Goal: Navigation & Orientation: Find specific page/section

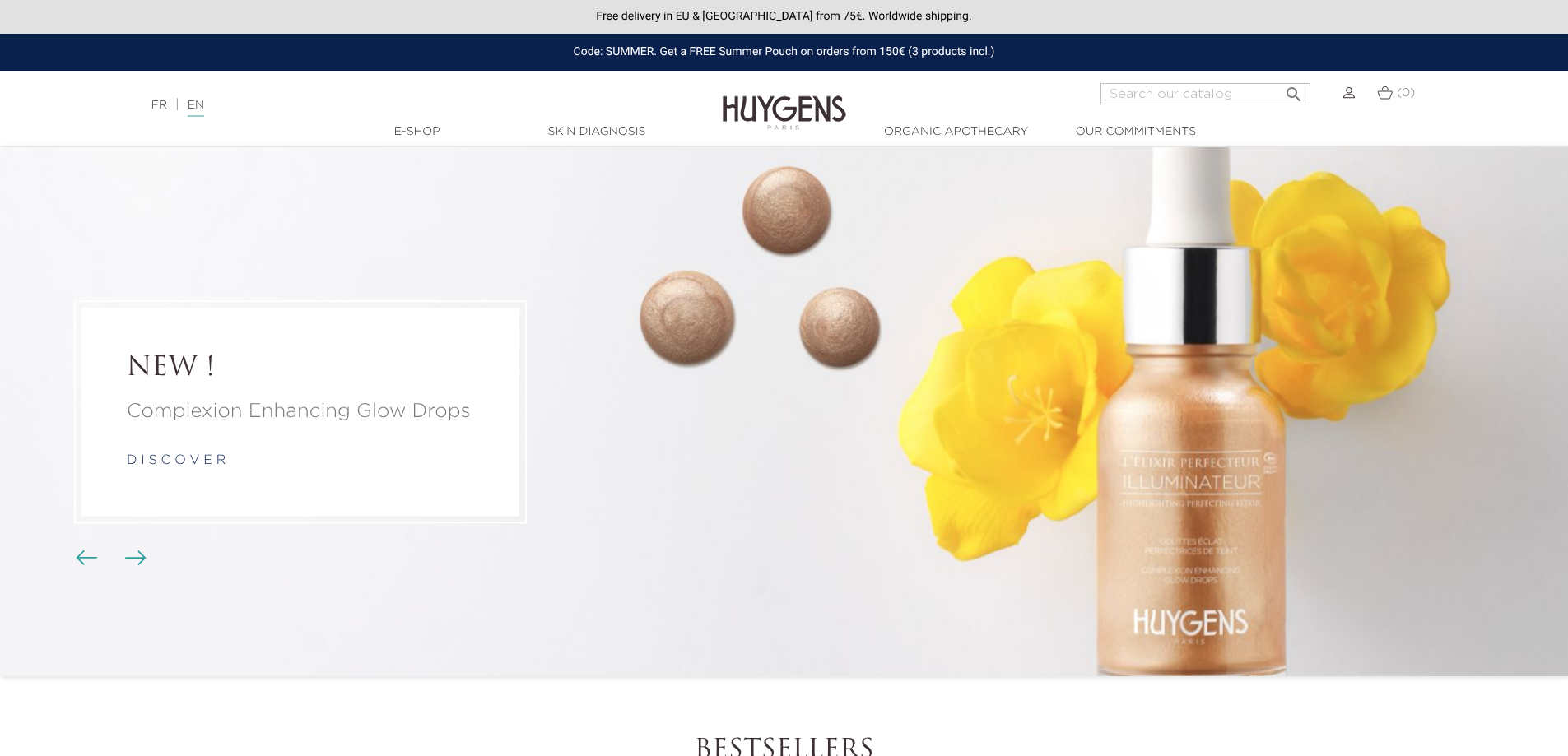
drag, startPoint x: 1506, startPoint y: 84, endPoint x: 1489, endPoint y: 70, distance: 22.0
click at [1506, 84] on div "Language: FR | EN Français English  Search (0) " at bounding box center [784, 103] width 1568 height 39
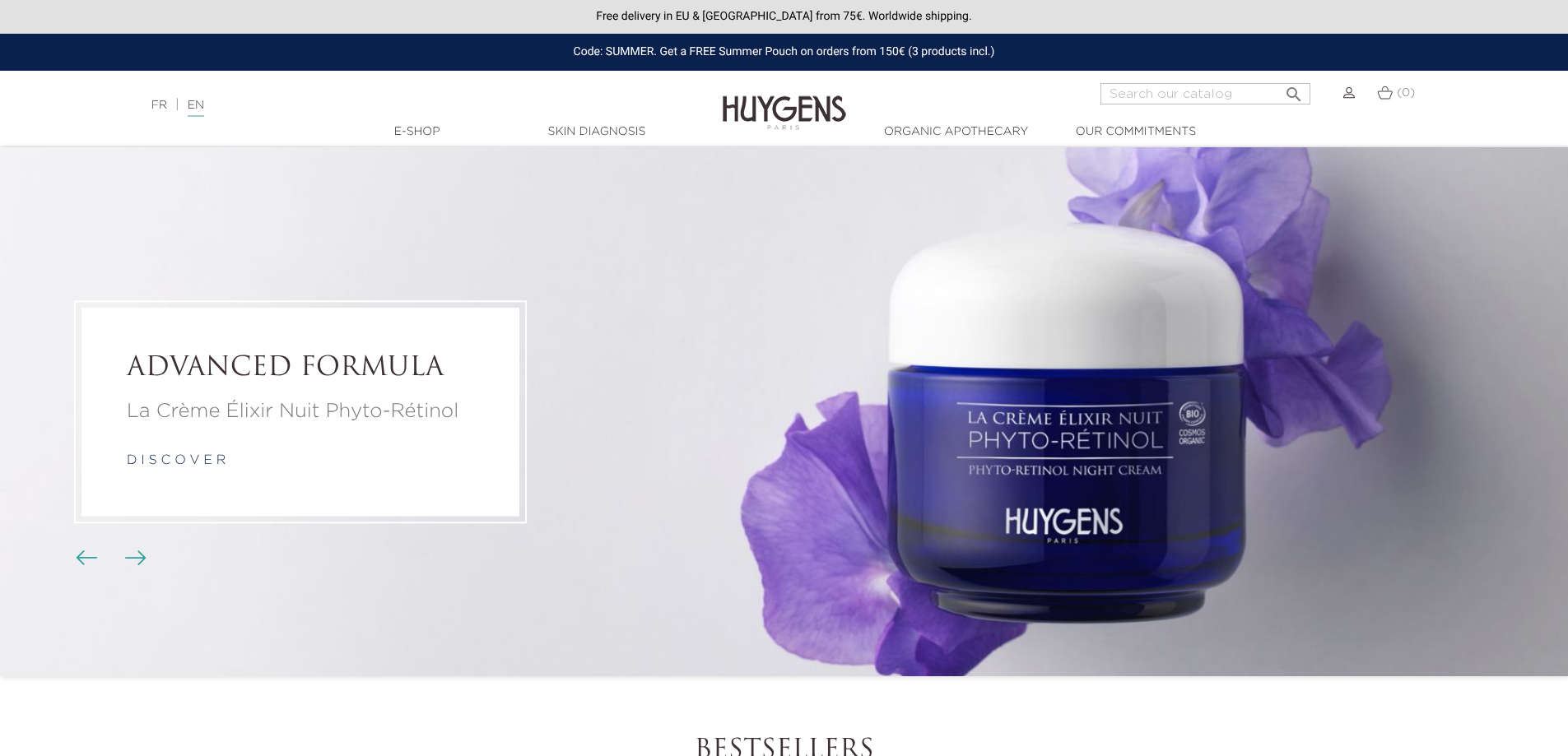
click at [1515, 78] on nav "Language: FR | EN Français English  Search (0) " at bounding box center [784, 92] width 1568 height 41
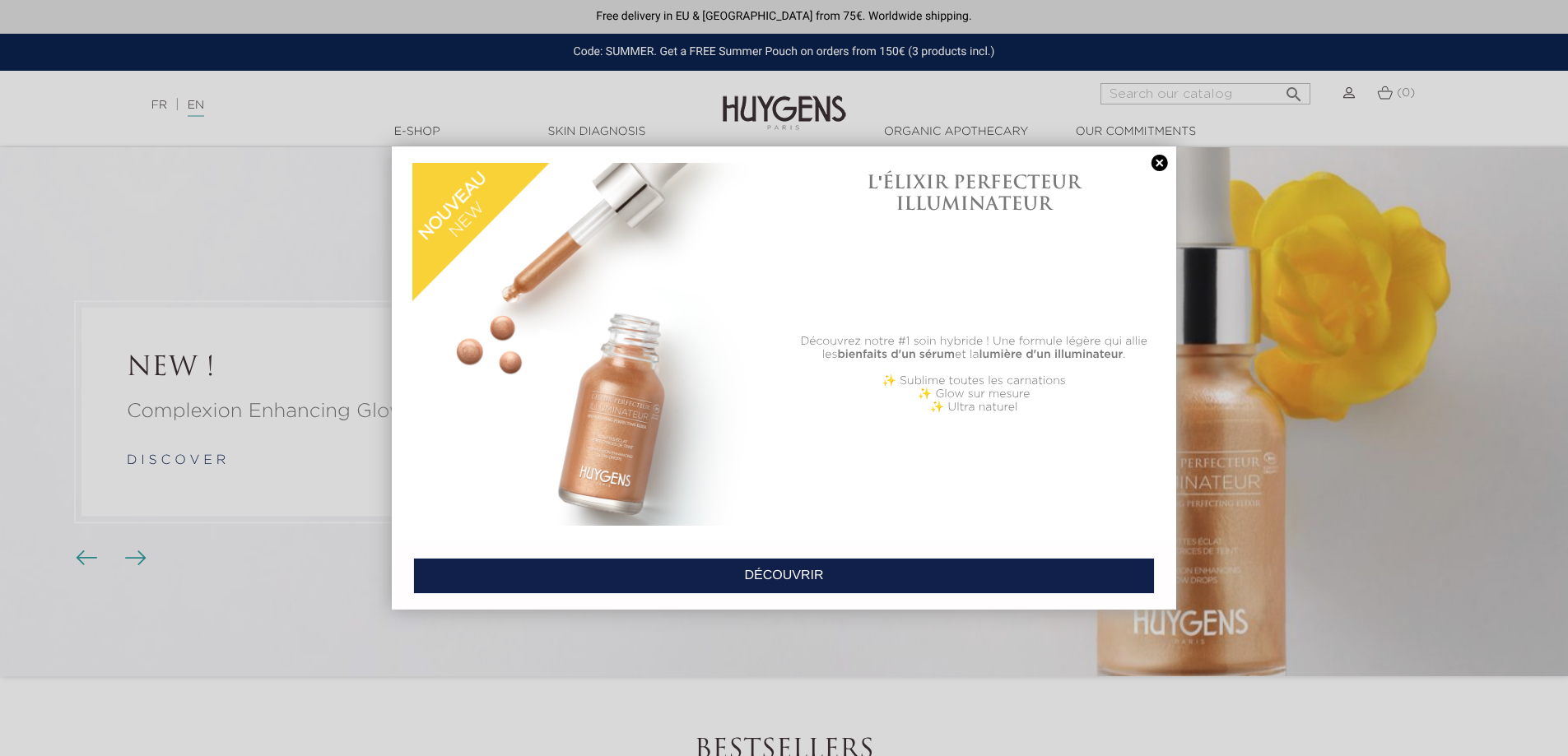
click at [1496, 105] on div at bounding box center [784, 378] width 1568 height 756
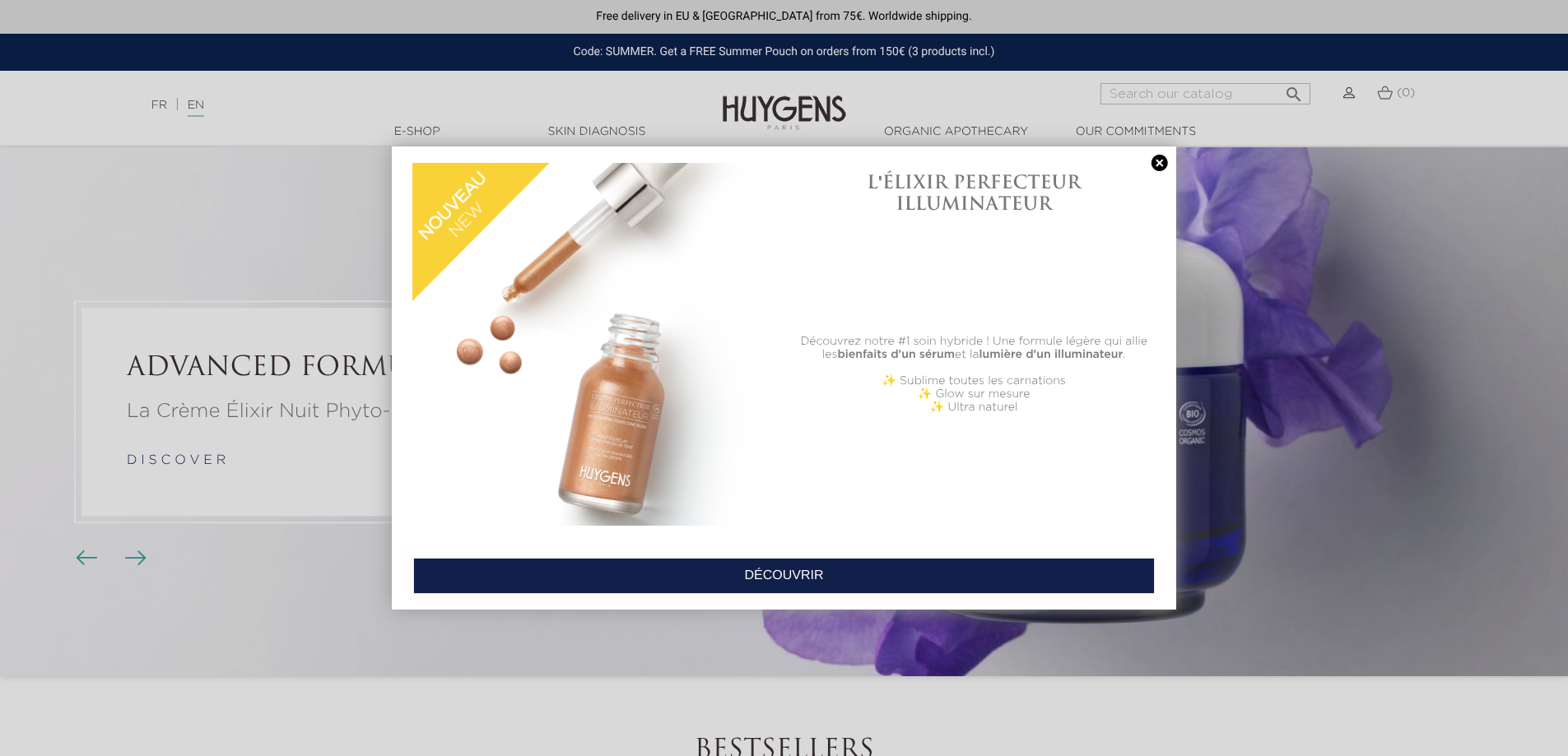
click at [1158, 162] on link at bounding box center [1159, 163] width 23 height 17
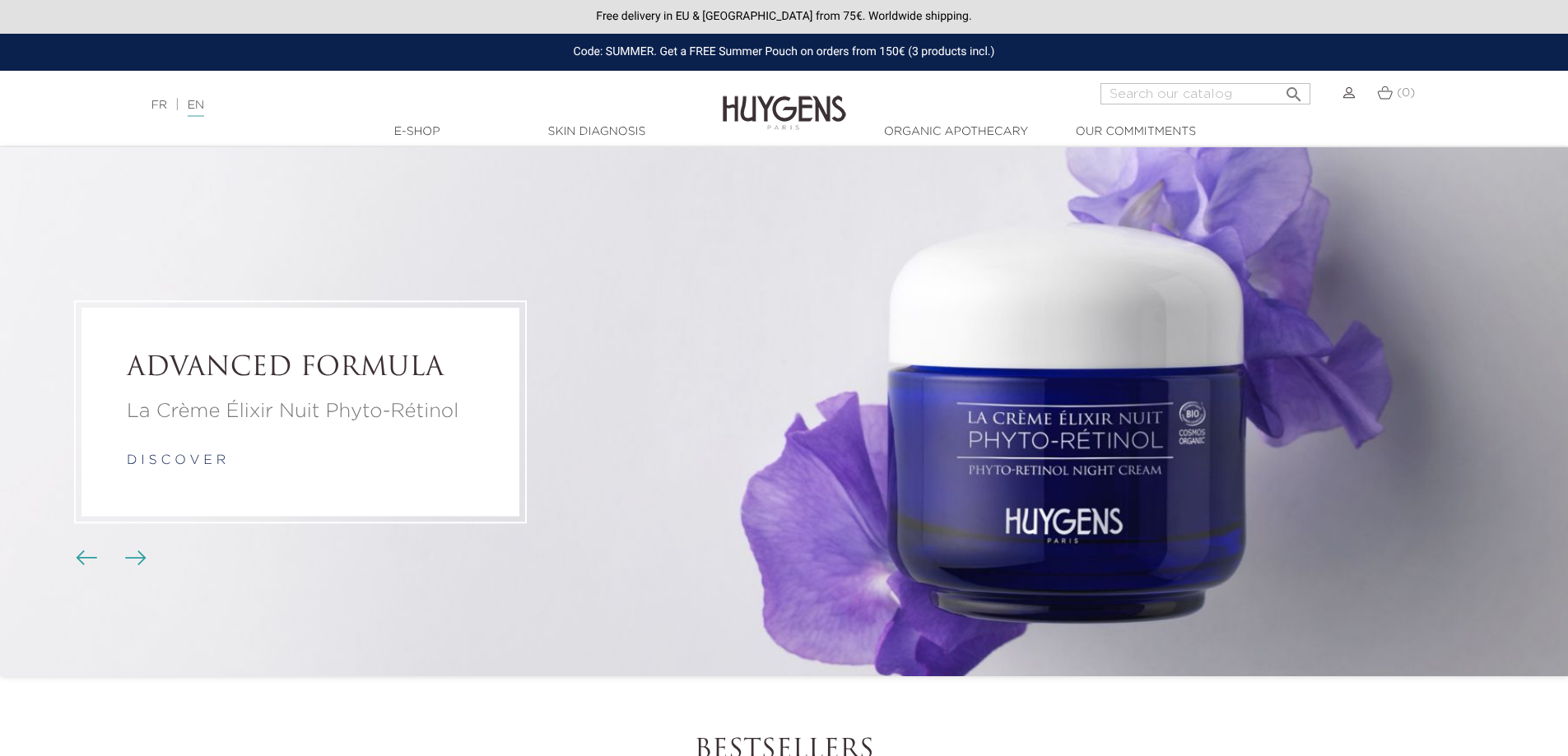
click at [1460, 90] on div "Language: FR | EN Français English  Search (0) " at bounding box center [784, 103] width 1568 height 39
